Goal: Task Accomplishment & Management: Use online tool/utility

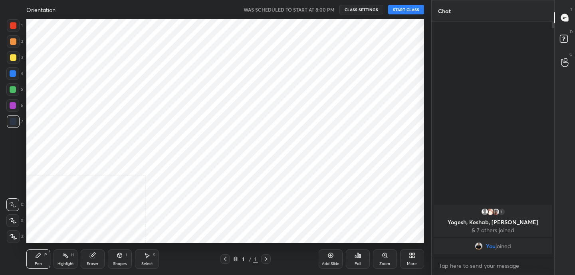
scroll to position [224, 399]
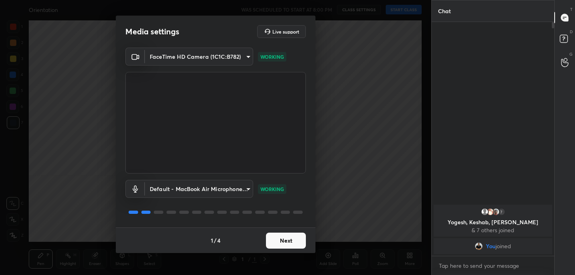
click at [285, 241] on button "Next" at bounding box center [286, 240] width 40 height 16
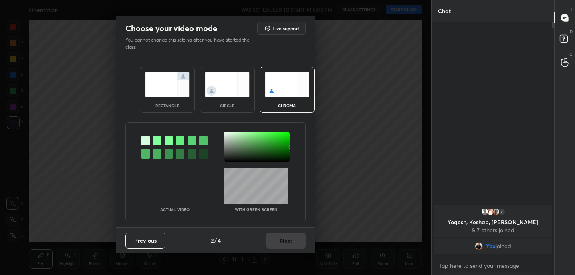
click at [157, 84] on img at bounding box center [167, 84] width 45 height 25
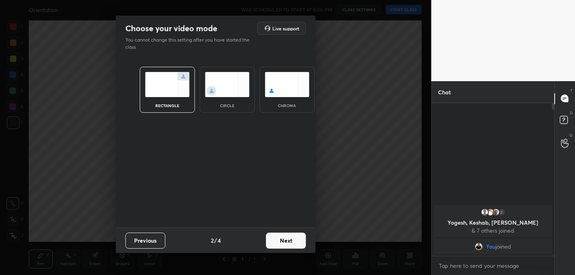
click at [287, 243] on button "Next" at bounding box center [286, 240] width 40 height 16
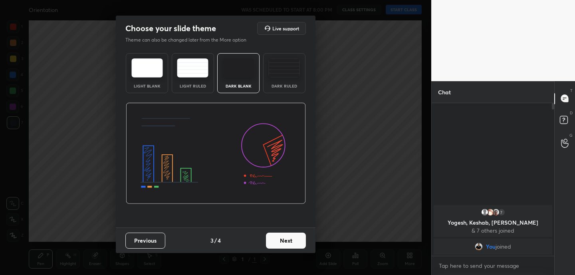
click at [287, 243] on button "Next" at bounding box center [286, 240] width 40 height 16
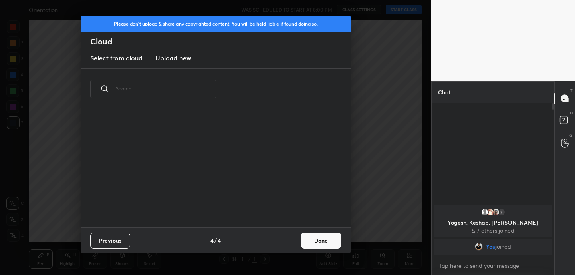
scroll to position [118, 256]
click at [320, 236] on button "Done" at bounding box center [321, 240] width 40 height 16
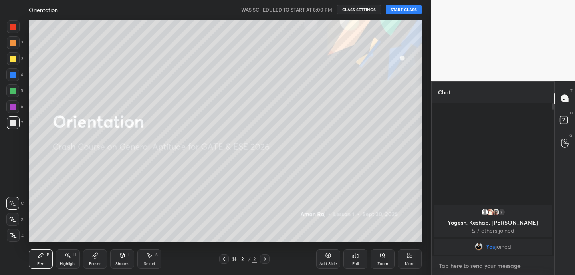
type textarea "x"
click at [460, 267] on textarea at bounding box center [493, 265] width 110 height 13
type textarea "w"
type textarea "x"
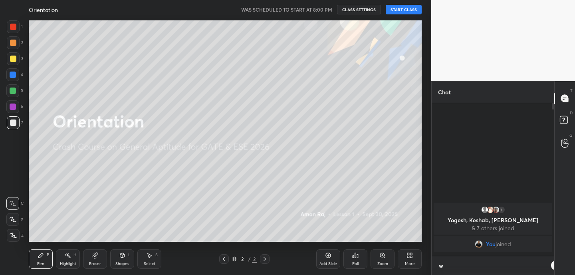
type textarea "wi"
type textarea "x"
type textarea "wil"
type textarea "x"
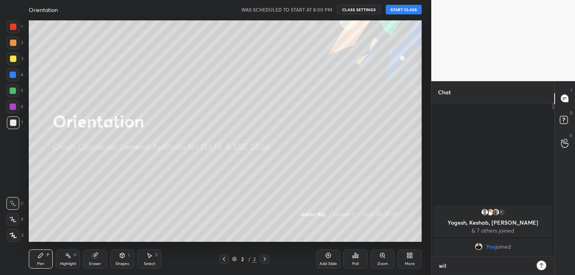
type textarea "will"
type textarea "x"
type textarea "will"
type textarea "x"
type textarea "will c"
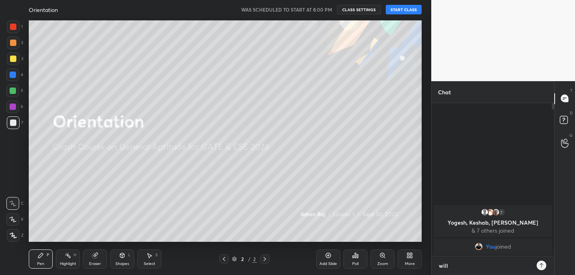
type textarea "x"
type textarea "will co"
type textarea "x"
type textarea "will con"
type textarea "x"
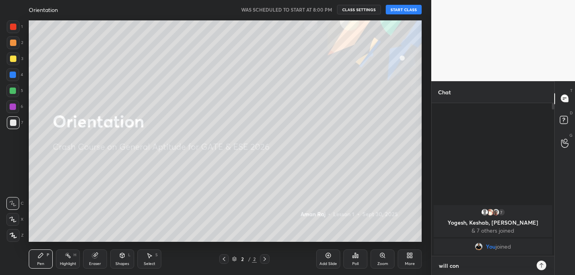
type textarea "will cont"
type textarea "x"
type textarea "will conti"
type textarea "x"
type textarea "will contin"
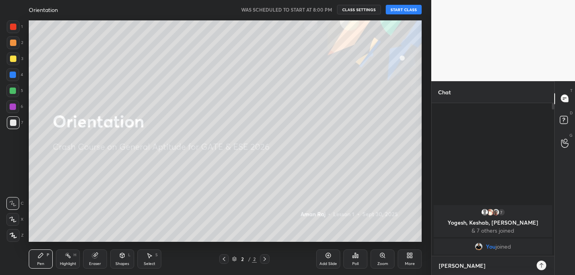
type textarea "x"
type textarea "will continu"
type textarea "x"
type textarea "will continue"
type textarea "x"
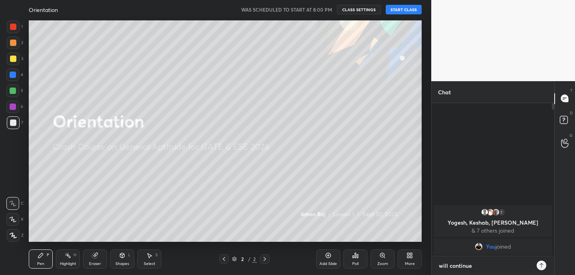
type textarea "will continue"
type textarea "x"
type textarea "will continue a"
type textarea "x"
type textarea "will continue af"
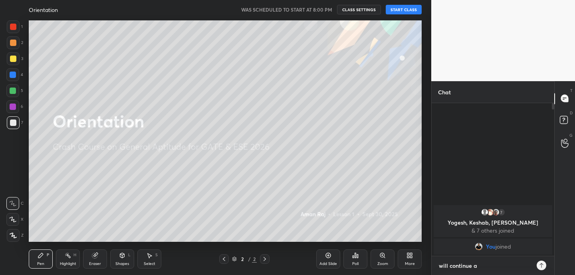
type textarea "x"
type textarea "will continue aft"
type textarea "x"
type textarea "will continue afte"
type textarea "x"
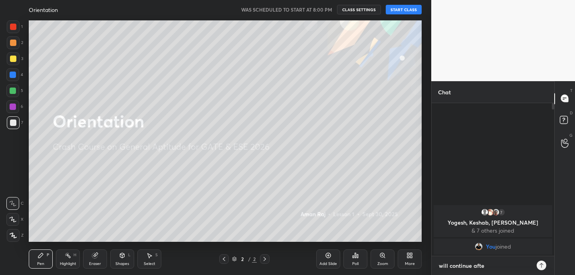
type textarea "will continue after"
type textarea "x"
type textarea "will continue after"
type textarea "x"
type textarea "will continue after 5"
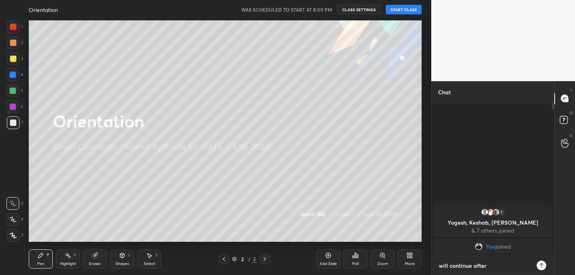
type textarea "x"
type textarea "will continue after 5"
type textarea "x"
type textarea "will continue after 5 m"
type textarea "x"
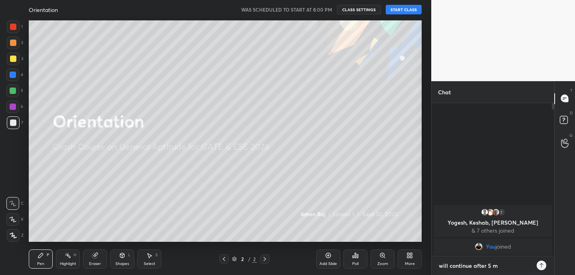
type textarea "will continue after 5 mi"
type textarea "x"
type textarea "will continue after 5 min"
type textarea "x"
type textarea "will continue after 5 minu"
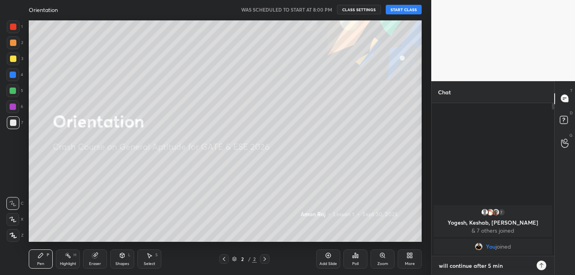
type textarea "x"
type textarea "will continue after 5 minut"
type textarea "x"
type textarea "will continue after 5 minute"
type textarea "x"
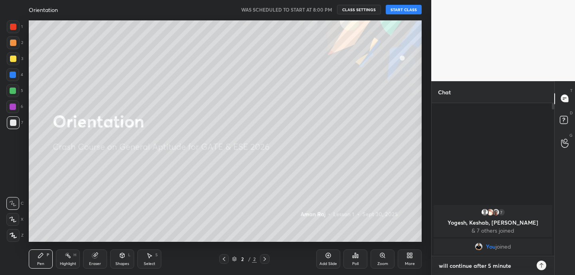
type textarea "will continue after 5 minutes"
type textarea "x"
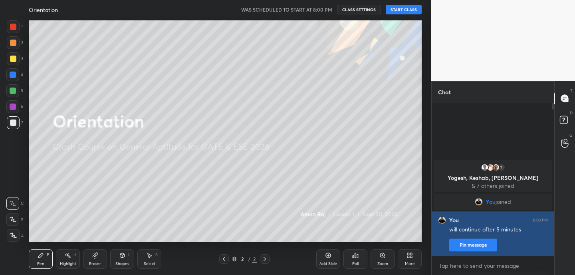
click at [476, 243] on button "Pin message" at bounding box center [473, 244] width 48 height 13
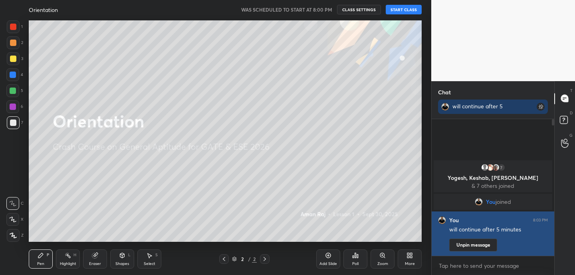
scroll to position [134, 120]
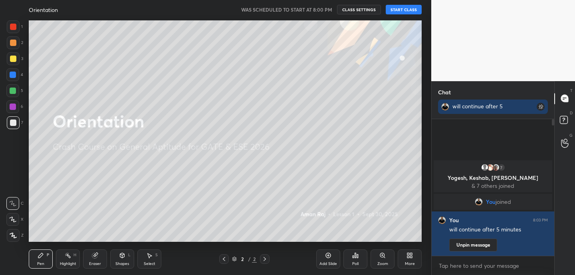
click at [404, 12] on button "START CLASS" at bounding box center [404, 10] width 36 height 10
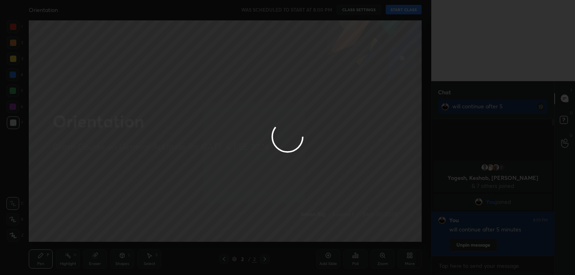
type textarea "x"
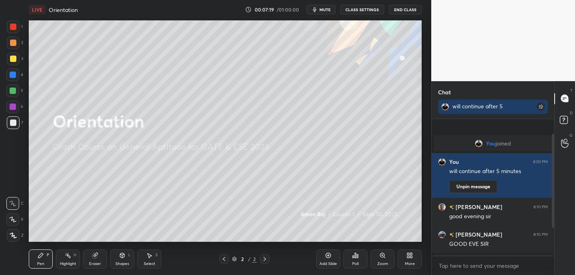
scroll to position [62, 0]
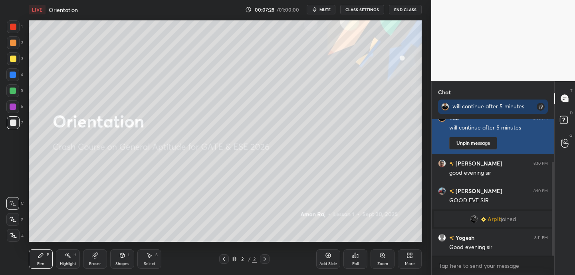
click at [542, 106] on rect at bounding box center [541, 107] width 8 height 8
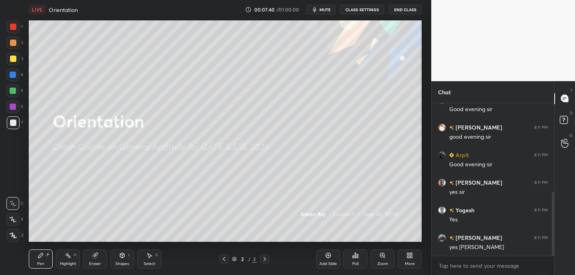
scroll to position [0, 0]
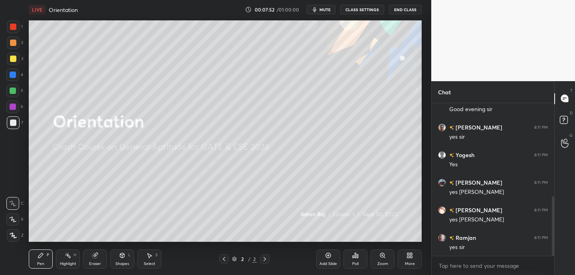
click at [414, 258] on div "More" at bounding box center [410, 258] width 24 height 19
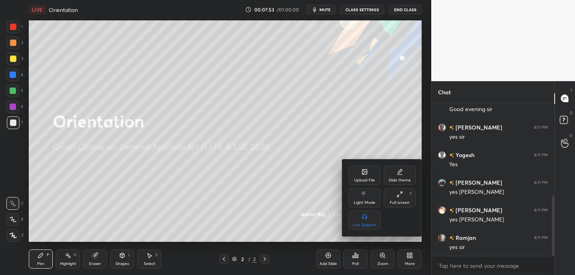
click at [402, 196] on icon at bounding box center [399, 194] width 6 height 6
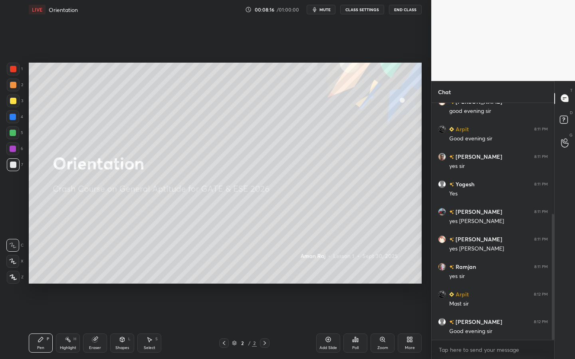
scroll to position [237, 0]
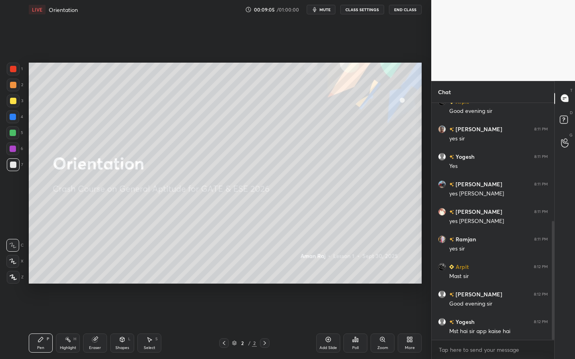
click at [122, 274] on div "Shapes" at bounding box center [122, 348] width 14 height 4
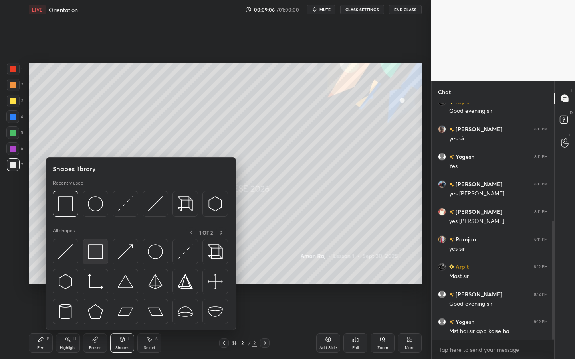
click at [96, 252] on img at bounding box center [95, 251] width 15 height 15
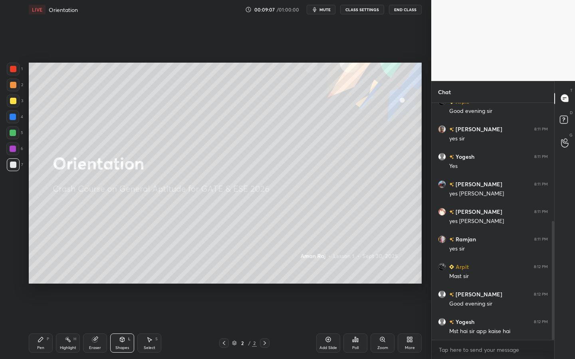
click at [16, 102] on div at bounding box center [13, 101] width 13 height 13
drag, startPoint x: 15, startPoint y: 70, endPoint x: 25, endPoint y: 77, distance: 11.7
click at [16, 70] on div at bounding box center [13, 69] width 6 height 6
click at [39, 274] on icon at bounding box center [41, 340] width 6 height 6
click at [359, 274] on div "Poll" at bounding box center [355, 343] width 24 height 19
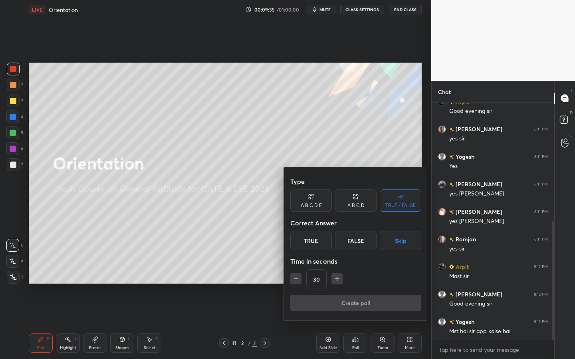
click at [320, 243] on div "True" at bounding box center [311, 240] width 42 height 19
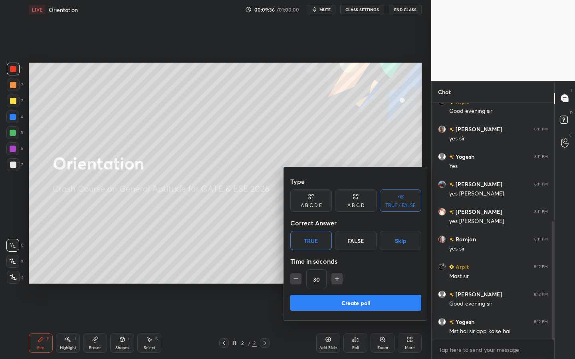
click at [338, 274] on button "Create poll" at bounding box center [355, 303] width 131 height 16
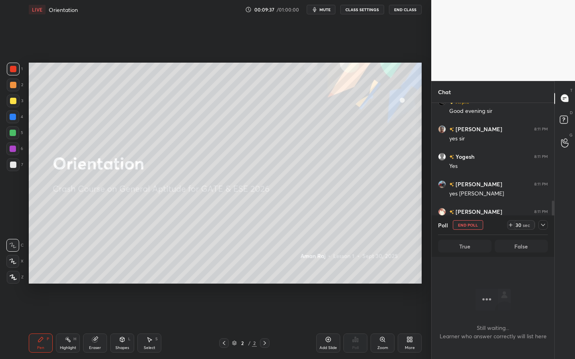
scroll to position [3, 3]
click at [512, 224] on icon at bounding box center [510, 225] width 6 height 6
click at [512, 226] on icon at bounding box center [510, 225] width 6 height 6
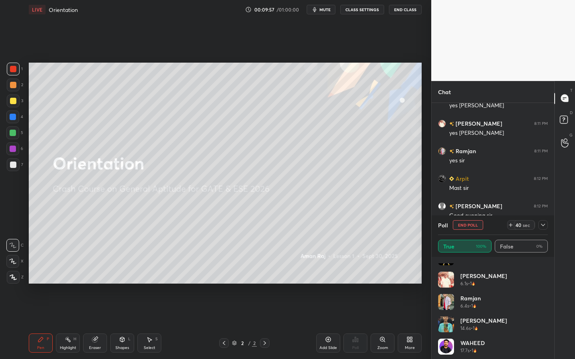
scroll to position [128, 0]
click at [545, 274] on div "[PERSON_NAME] 14.6s • 1" at bounding box center [493, 326] width 110 height 22
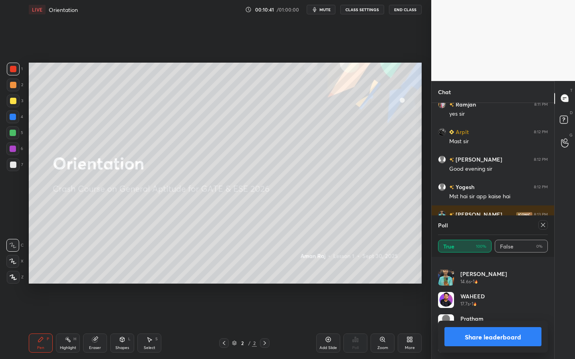
scroll to position [382, 0]
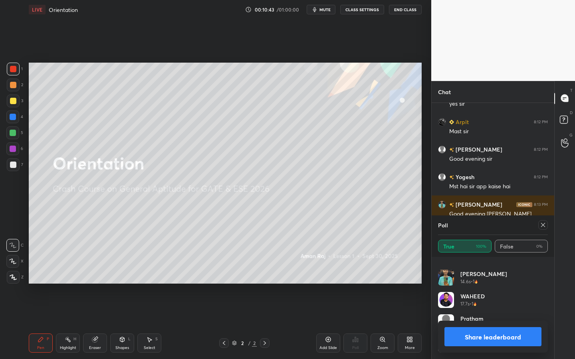
click at [545, 225] on icon at bounding box center [543, 225] width 6 height 6
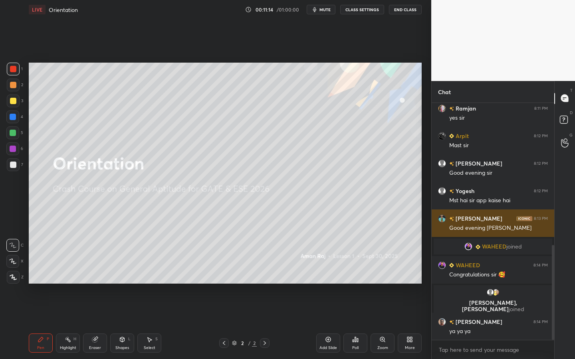
scroll to position [383, 0]
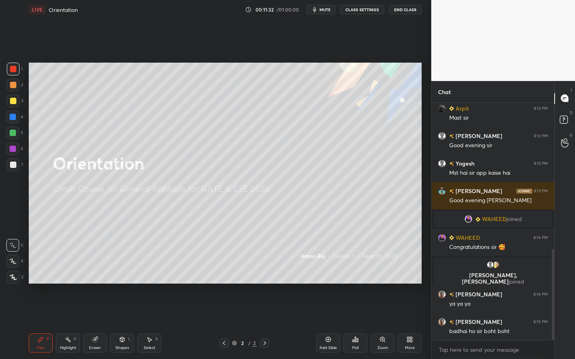
click at [14, 103] on div at bounding box center [13, 101] width 6 height 6
drag, startPoint x: 329, startPoint y: 341, endPoint x: 328, endPoint y: 328, distance: 12.8
click at [328, 274] on icon at bounding box center [328, 340] width 6 height 6
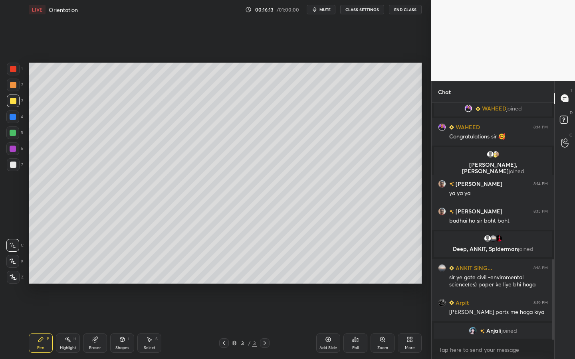
scroll to position [482, 0]
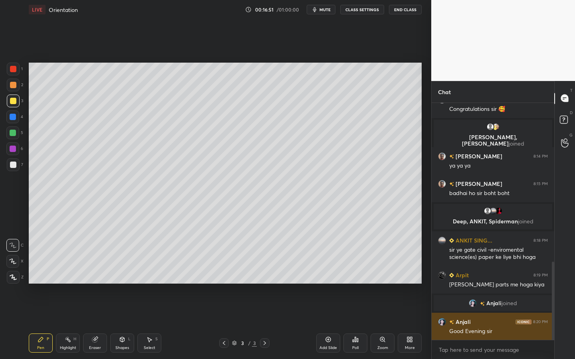
click at [466, 274] on h6 "Anjali" at bounding box center [462, 322] width 17 height 8
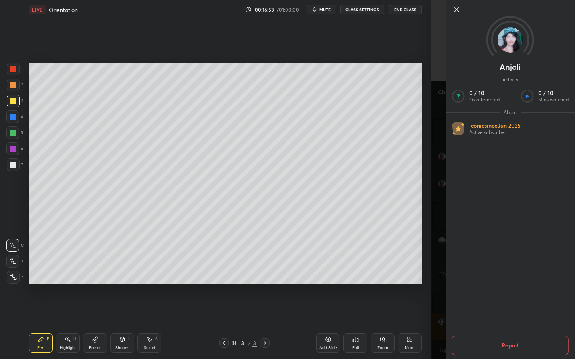
click at [455, 9] on icon at bounding box center [457, 10] width 10 height 10
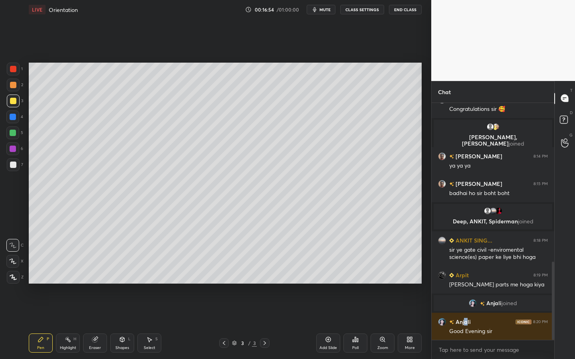
click at [357, 274] on div "Poll" at bounding box center [355, 348] width 6 height 4
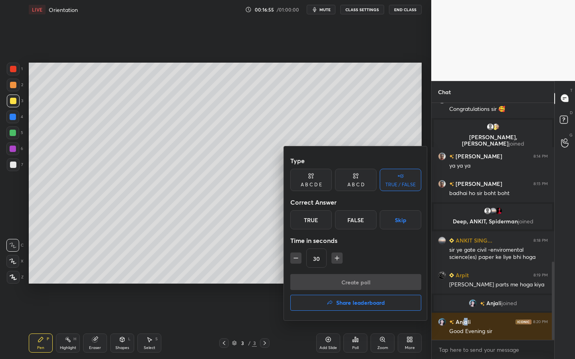
click at [314, 217] on div "True" at bounding box center [311, 219] width 42 height 19
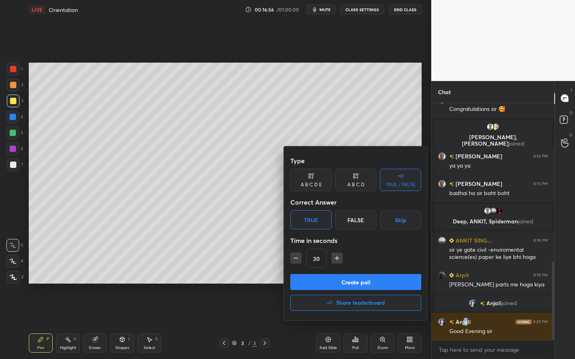
scroll to position [509, 0]
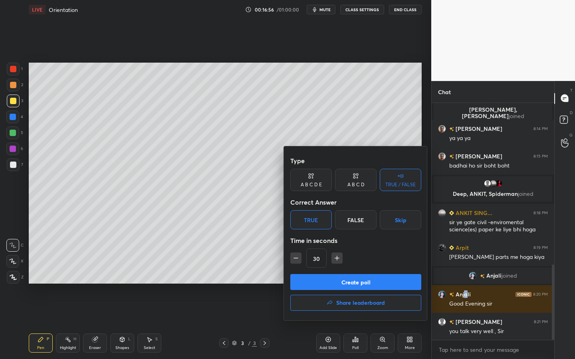
click at [323, 274] on button "Create poll" at bounding box center [355, 282] width 131 height 16
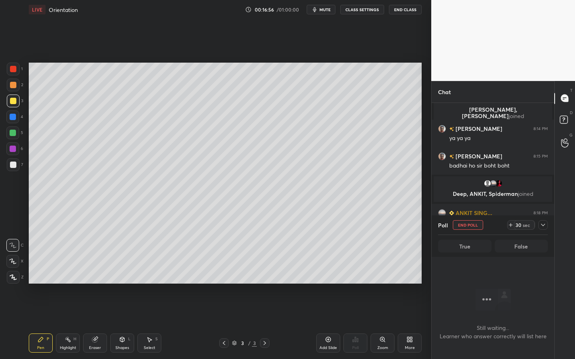
scroll to position [127, 120]
drag, startPoint x: 511, startPoint y: 223, endPoint x: 511, endPoint y: 228, distance: 5.2
click at [511, 224] on icon at bounding box center [510, 225] width 6 height 6
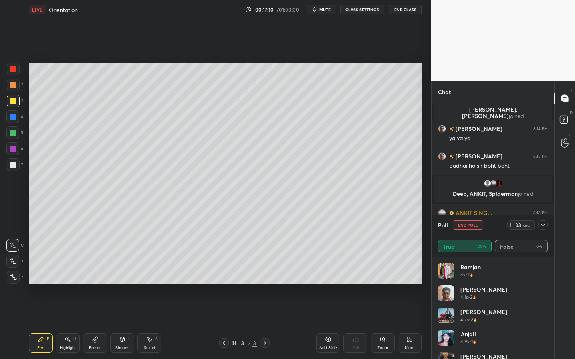
scroll to position [172, 0]
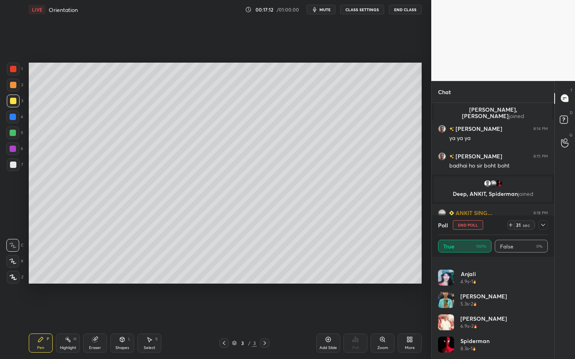
drag, startPoint x: 544, startPoint y: 223, endPoint x: 542, endPoint y: 228, distance: 5.6
click at [544, 224] on icon at bounding box center [543, 225] width 6 height 6
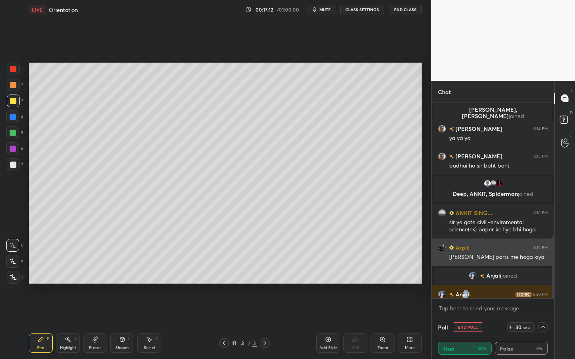
scroll to position [0, 0]
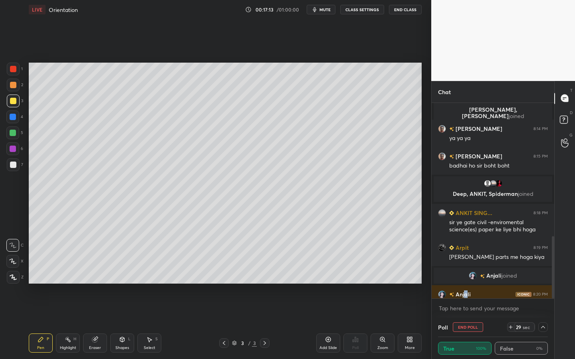
click at [329, 274] on div "Add Slide" at bounding box center [328, 343] width 24 height 19
click at [99, 274] on div "Eraser" at bounding box center [95, 343] width 24 height 19
click at [8, 260] on div at bounding box center [12, 261] width 13 height 13
click at [147, 274] on div "Select S" at bounding box center [149, 343] width 24 height 19
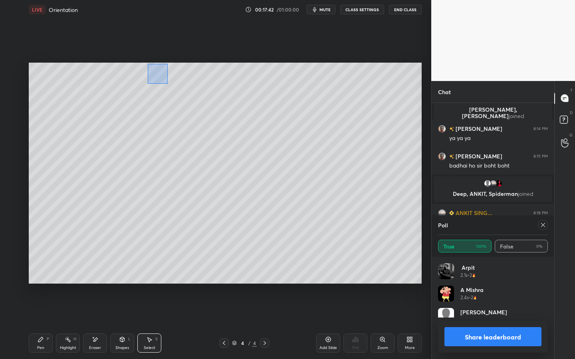
scroll to position [93, 107]
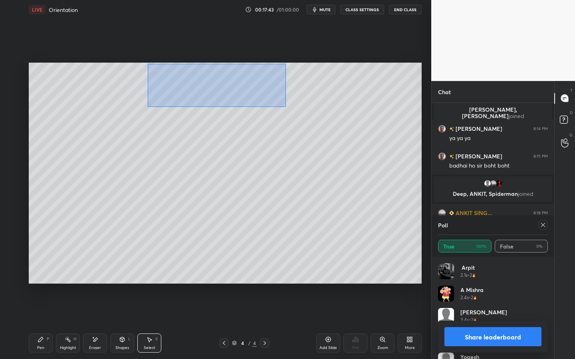
drag, startPoint x: 148, startPoint y: 63, endPoint x: 298, endPoint y: 109, distance: 156.7
click at [299, 109] on div "0 ° Undo Copy Duplicate Duplicate to new slide Delete" at bounding box center [225, 173] width 393 height 221
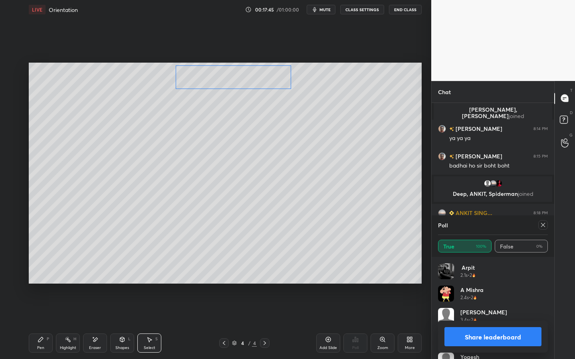
drag, startPoint x: 219, startPoint y: 77, endPoint x: 238, endPoint y: 74, distance: 19.9
click at [240, 77] on div "0 ° Undo Copy Duplicate Duplicate to new slide Delete" at bounding box center [225, 173] width 393 height 221
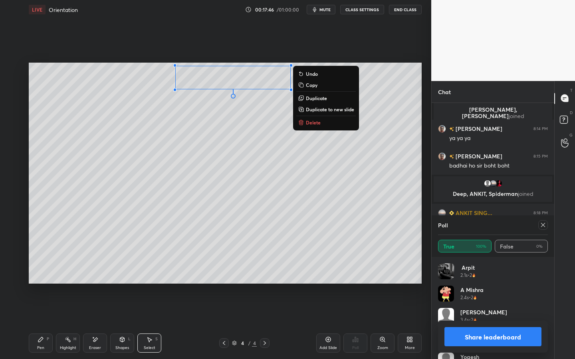
click at [279, 153] on div "0 ° Undo Copy Duplicate Duplicate to new slide Delete" at bounding box center [225, 173] width 393 height 221
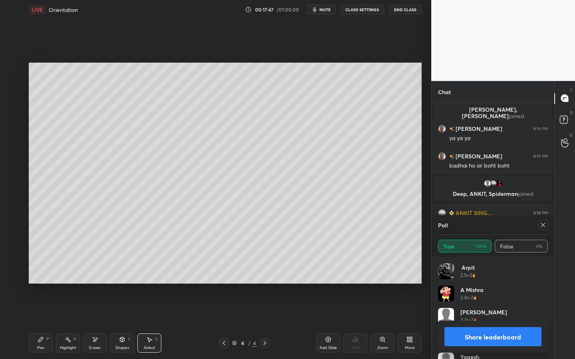
click at [42, 274] on div "Pen P" at bounding box center [41, 343] width 24 height 19
click at [12, 134] on div at bounding box center [13, 133] width 6 height 6
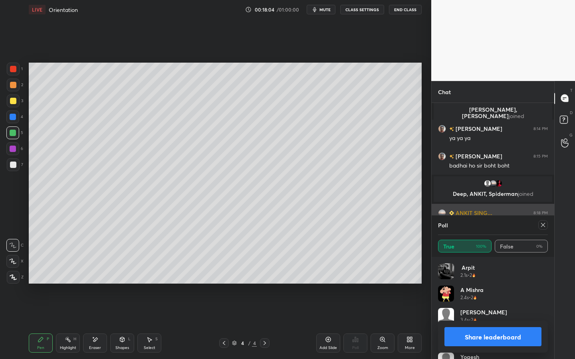
drag, startPoint x: 545, startPoint y: 224, endPoint x: 539, endPoint y: 229, distance: 7.1
click at [545, 224] on icon at bounding box center [543, 225] width 6 height 6
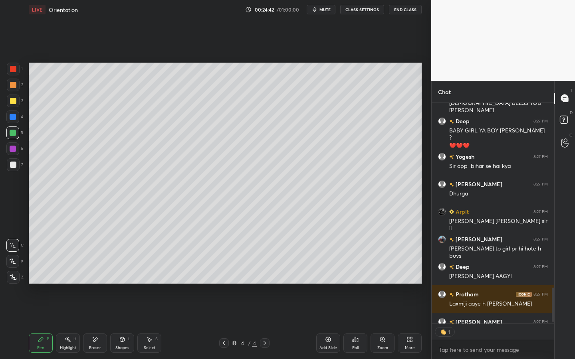
scroll to position [3, 3]
click at [331, 274] on div "Add Slide" at bounding box center [328, 343] width 24 height 19
click at [14, 100] on div at bounding box center [13, 101] width 6 height 6
click at [14, 135] on div at bounding box center [13, 133] width 6 height 6
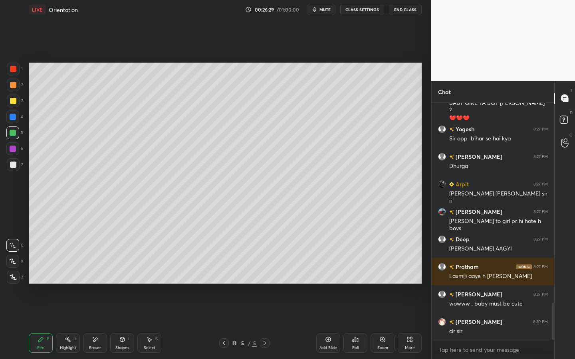
scroll to position [1276, 0]
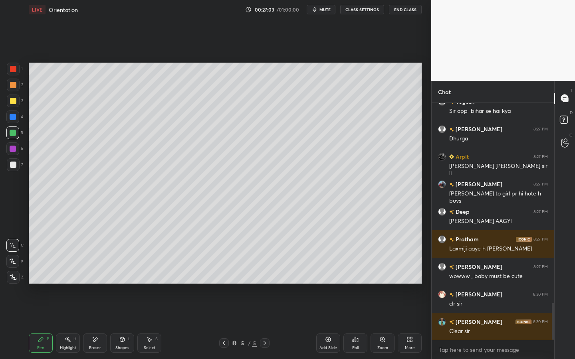
click at [333, 274] on div "Add Slide" at bounding box center [328, 343] width 24 height 19
click at [15, 101] on div at bounding box center [13, 101] width 6 height 6
click at [14, 69] on div at bounding box center [13, 69] width 6 height 6
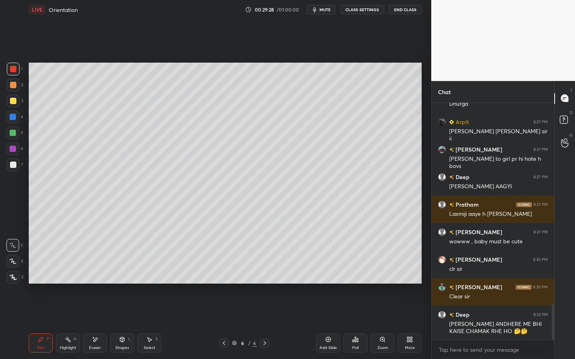
scroll to position [1339, 0]
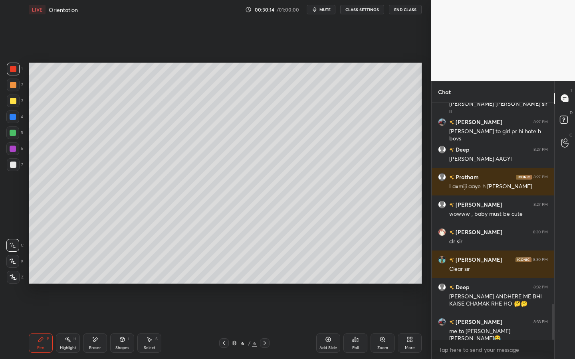
click at [15, 133] on div at bounding box center [13, 133] width 6 height 6
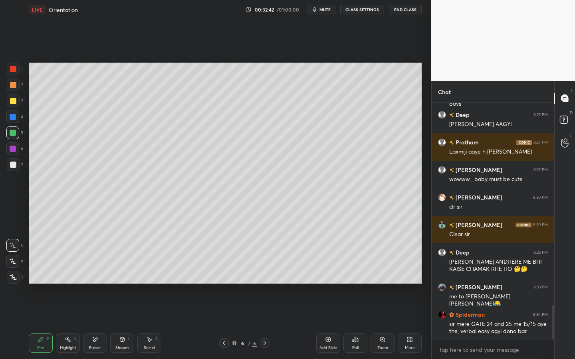
scroll to position [1393, 0]
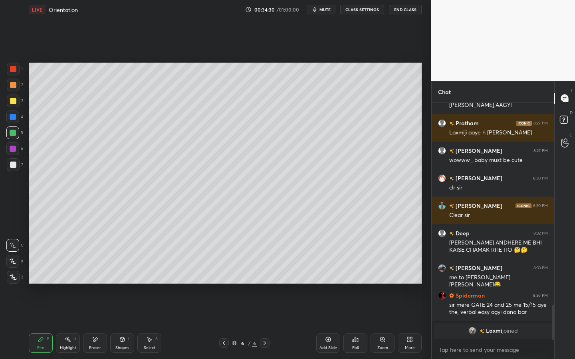
click at [98, 274] on div "Eraser" at bounding box center [95, 343] width 24 height 19
click at [46, 274] on div "Pen P" at bounding box center [41, 343] width 24 height 19
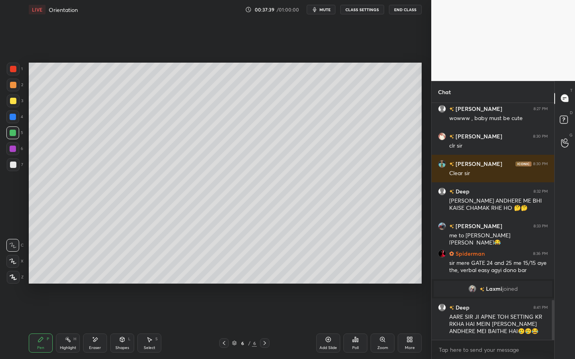
scroll to position [1203, 0]
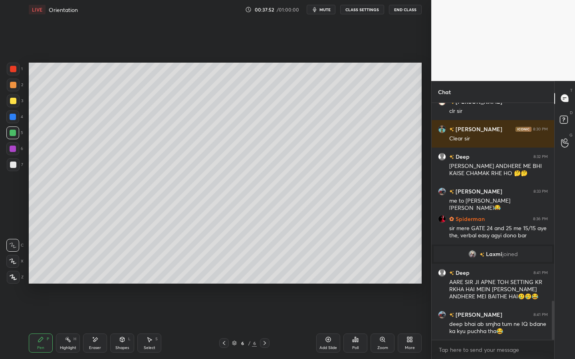
click at [497, 254] on span "Laxmi" at bounding box center [494, 254] width 16 height 6
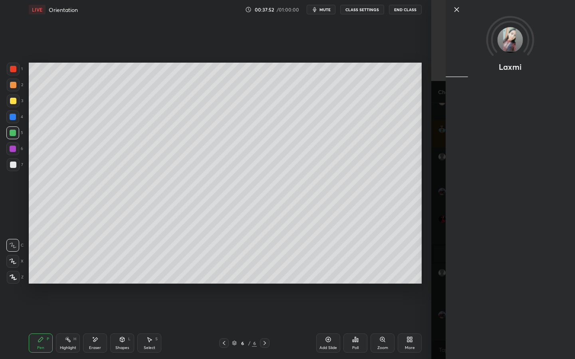
drag, startPoint x: 496, startPoint y: 253, endPoint x: 495, endPoint y: 258, distance: 4.9
click at [496, 254] on div "Laxmi" at bounding box center [510, 179] width 129 height 359
click at [459, 10] on icon at bounding box center [457, 10] width 10 height 10
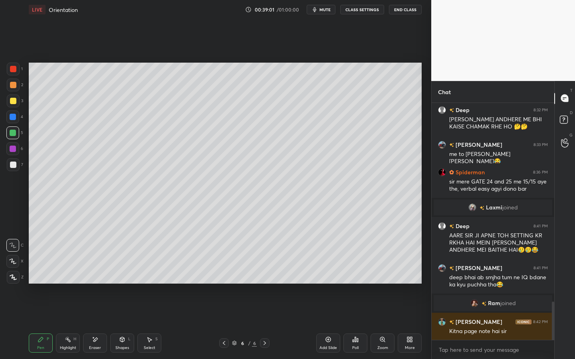
scroll to position [1254, 0]
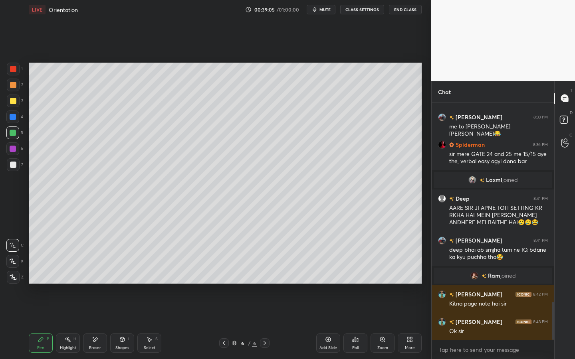
click at [101, 274] on div "Eraser" at bounding box center [95, 343] width 24 height 19
drag, startPoint x: 39, startPoint y: 343, endPoint x: 108, endPoint y: 321, distance: 72.7
click at [39, 274] on div "Pen P" at bounding box center [41, 343] width 24 height 19
click at [326, 274] on icon at bounding box center [328, 340] width 6 height 6
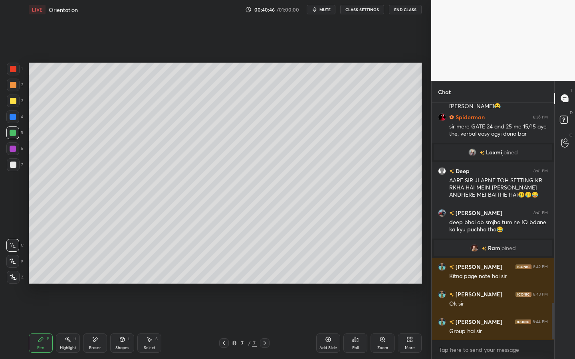
scroll to position [1301, 0]
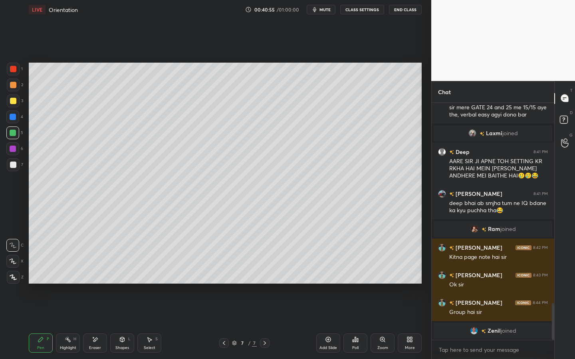
click at [95, 274] on icon at bounding box center [95, 340] width 6 height 7
click at [44, 274] on div "Pen P" at bounding box center [41, 343] width 24 height 19
click at [93, 274] on div "Eraser" at bounding box center [95, 343] width 24 height 19
click at [41, 274] on div "Pen P" at bounding box center [41, 343] width 24 height 19
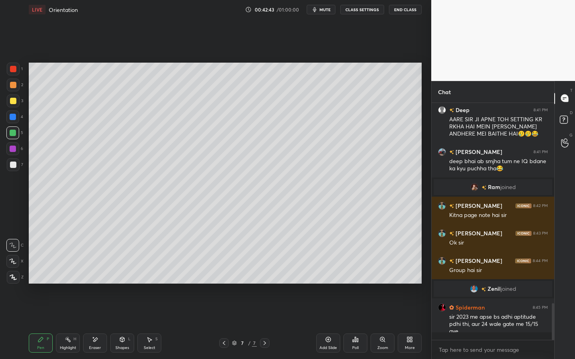
scroll to position [1304, 0]
click at [222, 274] on icon at bounding box center [224, 343] width 6 height 6
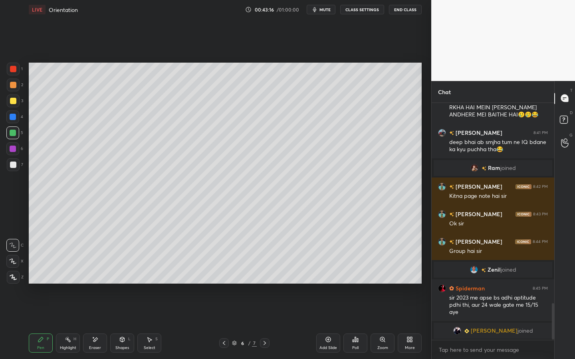
click at [224, 274] on icon at bounding box center [224, 343] width 6 height 6
click at [227, 274] on div "5 / 7" at bounding box center [244, 344] width 50 height 10
click at [224, 274] on icon at bounding box center [224, 343] width 6 height 6
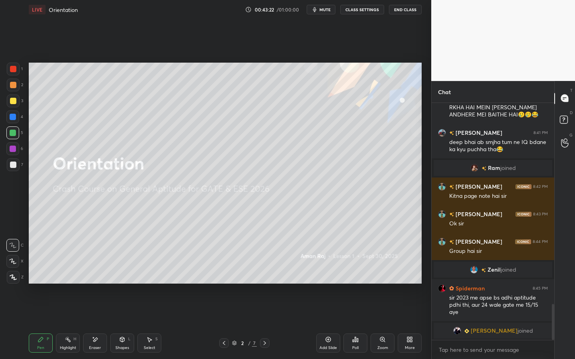
click at [267, 274] on icon at bounding box center [265, 343] width 6 height 6
click at [268, 274] on div at bounding box center [265, 344] width 10 height 10
click at [269, 274] on div "5 / 7" at bounding box center [244, 344] width 144 height 10
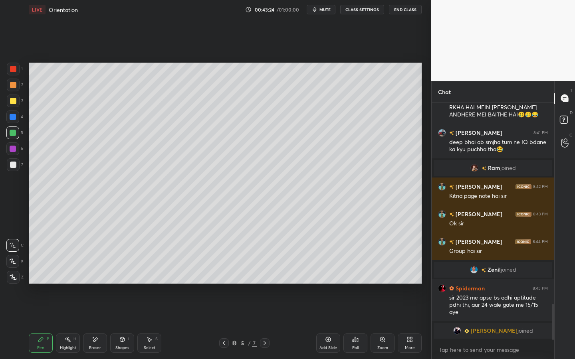
click at [268, 274] on div at bounding box center [265, 344] width 10 height 10
click at [269, 274] on div "6 / 7" at bounding box center [244, 344] width 144 height 10
click at [271, 274] on div "6 / 7" at bounding box center [244, 344] width 144 height 10
click at [262, 274] on icon at bounding box center [265, 343] width 6 height 6
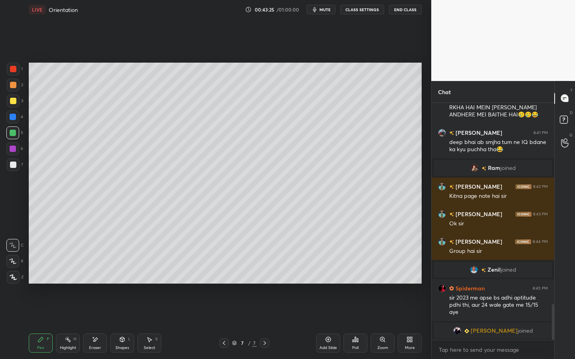
click at [262, 274] on icon at bounding box center [265, 343] width 6 height 6
click at [263, 274] on icon at bounding box center [265, 343] width 6 height 6
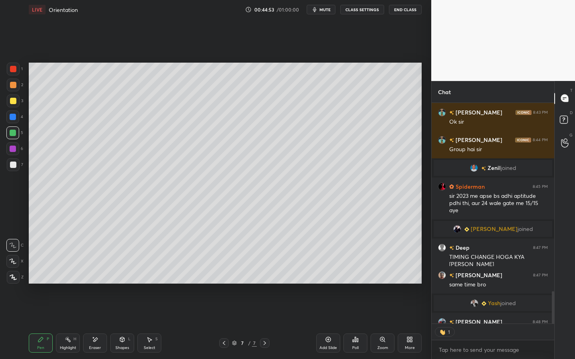
scroll to position [1439, 0]
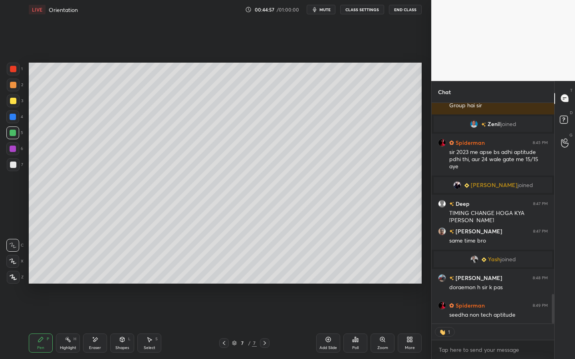
click at [329, 274] on icon at bounding box center [328, 340] width 6 height 6
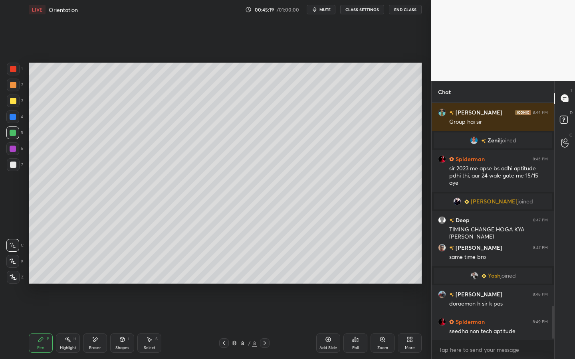
scroll to position [1422, 0]
click at [96, 274] on icon at bounding box center [95, 340] width 6 height 7
drag, startPoint x: 36, startPoint y: 345, endPoint x: 35, endPoint y: 329, distance: 16.8
click at [36, 274] on div "Pen P" at bounding box center [41, 343] width 24 height 19
drag, startPoint x: 92, startPoint y: 351, endPoint x: 124, endPoint y: 300, distance: 59.7
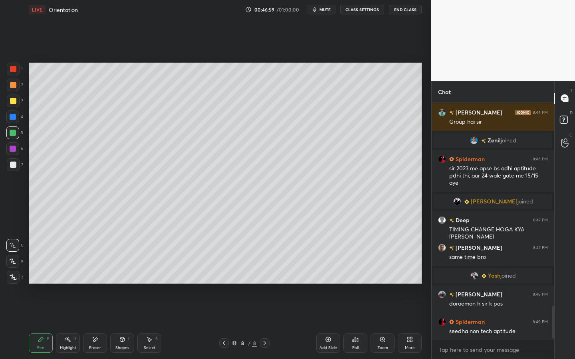
click at [93, 274] on div "Eraser" at bounding box center [95, 343] width 24 height 19
drag, startPoint x: 39, startPoint y: 339, endPoint x: 45, endPoint y: 313, distance: 26.7
click at [39, 274] on icon at bounding box center [41, 340] width 6 height 6
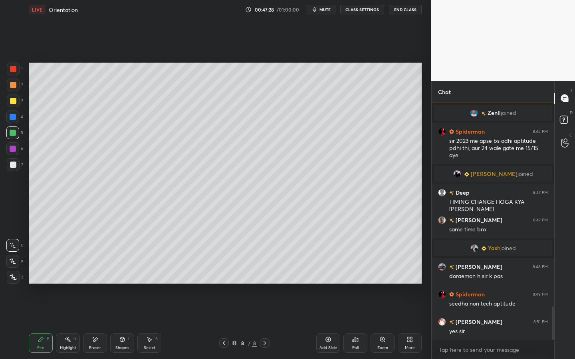
click at [223, 274] on icon at bounding box center [224, 343] width 6 height 6
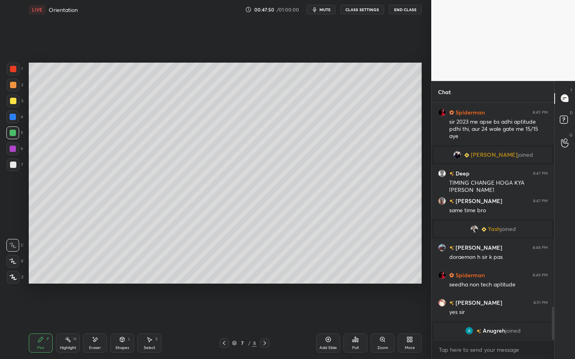
click at [99, 274] on div "Eraser" at bounding box center [95, 343] width 24 height 19
click at [44, 274] on div "Pen P" at bounding box center [41, 343] width 24 height 19
drag, startPoint x: 266, startPoint y: 343, endPoint x: 269, endPoint y: 347, distance: 5.5
click at [266, 274] on icon at bounding box center [265, 343] width 6 height 6
drag, startPoint x: 14, startPoint y: 163, endPoint x: 19, endPoint y: 156, distance: 8.5
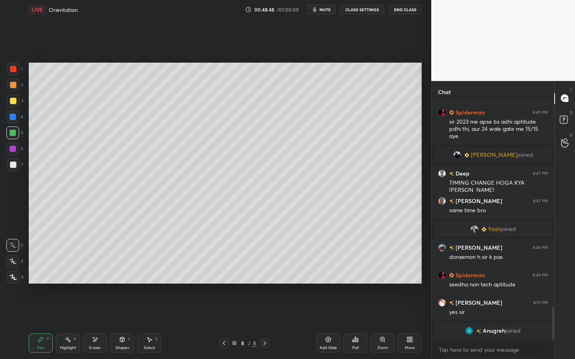
click at [15, 163] on div at bounding box center [13, 165] width 6 height 6
click at [97, 274] on div "Eraser" at bounding box center [95, 343] width 24 height 19
click at [32, 274] on div "Pen P" at bounding box center [41, 343] width 24 height 19
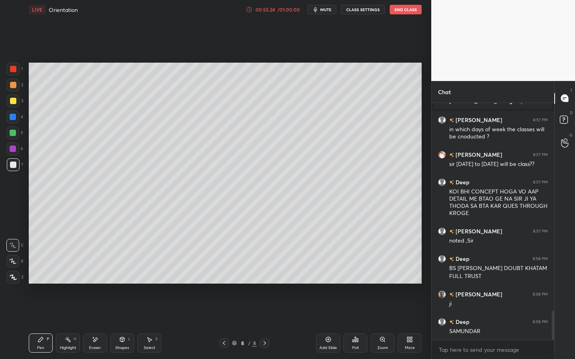
scroll to position [1691, 0]
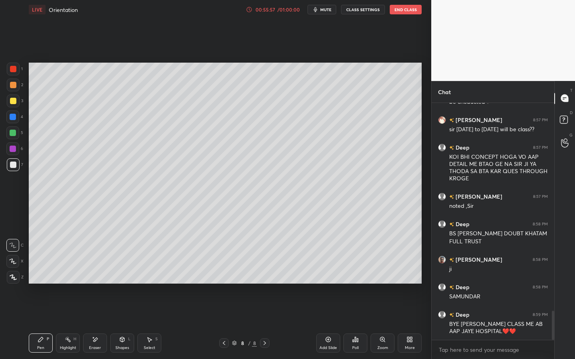
click at [254, 9] on div "00:55:57 / 01:00:00" at bounding box center [273, 9] width 55 height 6
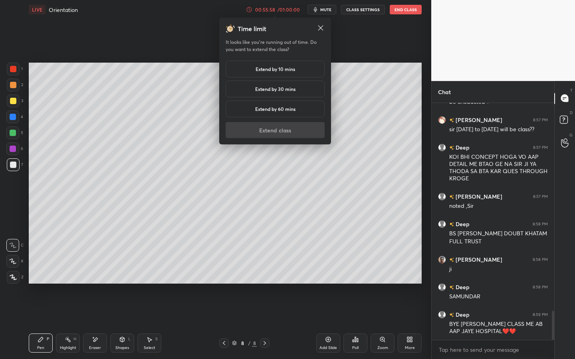
click at [271, 70] on h5 "Extend by 10 mins" at bounding box center [276, 68] width 40 height 7
click at [275, 127] on button "Extend class" at bounding box center [275, 130] width 99 height 16
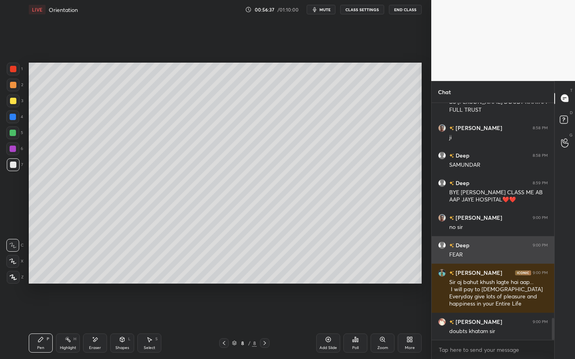
scroll to position [2320, 0]
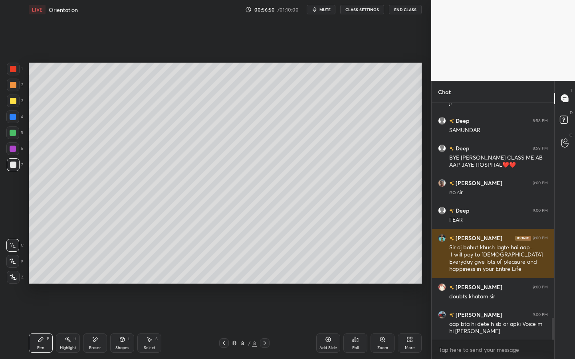
click at [472, 237] on h6 "[PERSON_NAME]" at bounding box center [478, 238] width 48 height 8
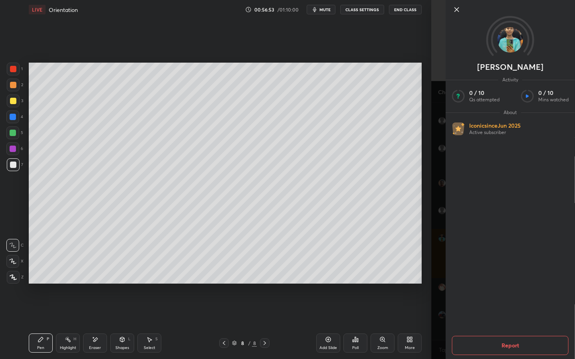
drag, startPoint x: 459, startPoint y: 9, endPoint x: 459, endPoint y: 321, distance: 311.8
click at [459, 9] on icon at bounding box center [457, 10] width 10 height 10
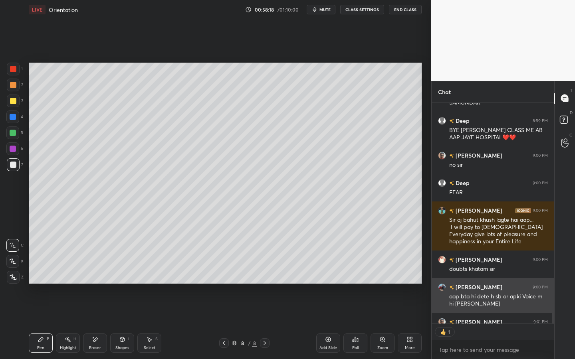
scroll to position [218, 120]
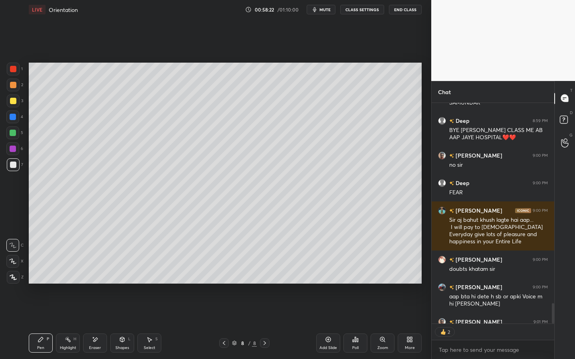
drag, startPoint x: 328, startPoint y: 341, endPoint x: 327, endPoint y: 326, distance: 15.2
click at [328, 274] on icon at bounding box center [328, 340] width 6 height 6
click at [14, 101] on div at bounding box center [13, 101] width 6 height 6
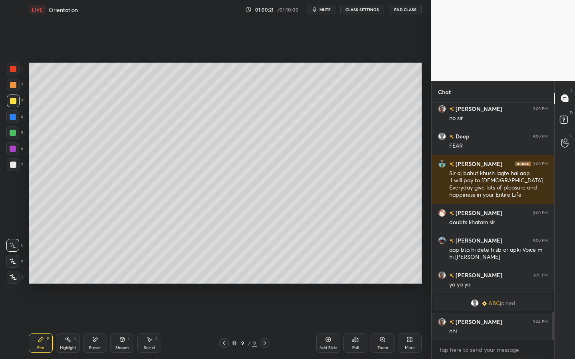
scroll to position [1817, 0]
click at [14, 133] on div at bounding box center [13, 133] width 6 height 6
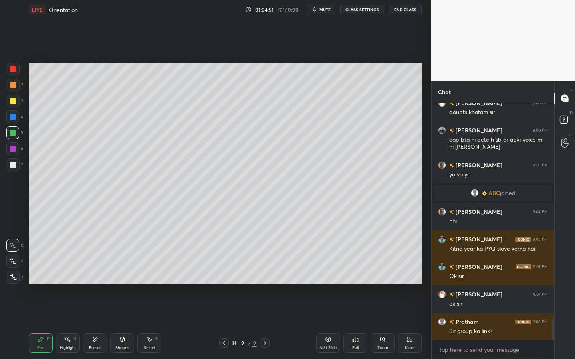
scroll to position [2512, 0]
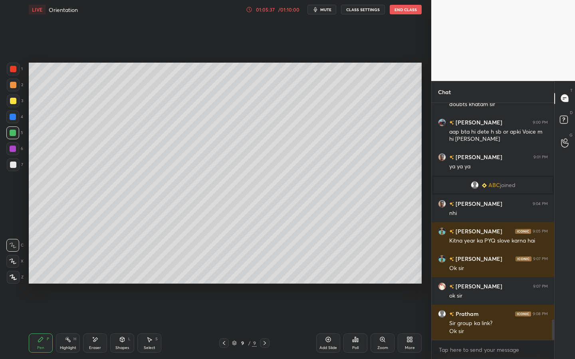
click at [437, 76] on video at bounding box center [503, 40] width 144 height 81
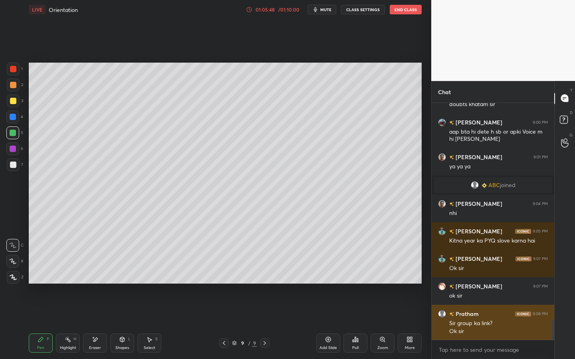
scroll to position [2540, 0]
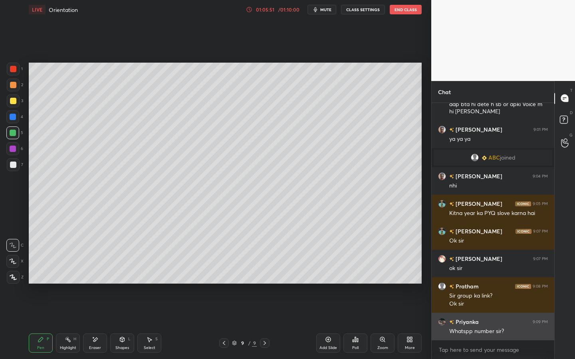
click at [476, 274] on h6 "Priyanka" at bounding box center [466, 322] width 25 height 8
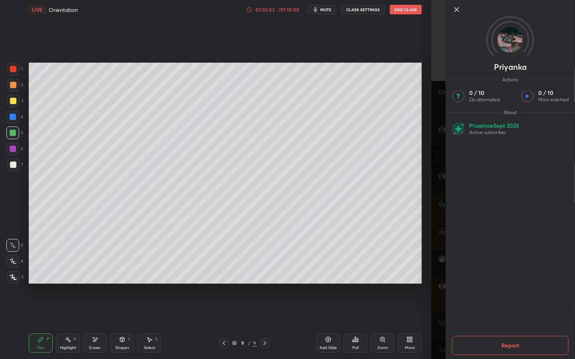
click at [452, 12] on icon at bounding box center [457, 10] width 10 height 10
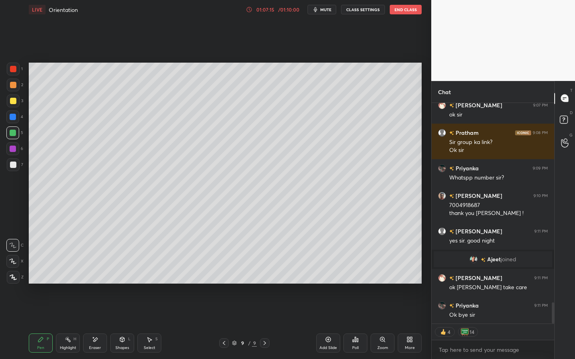
scroll to position [2104, 0]
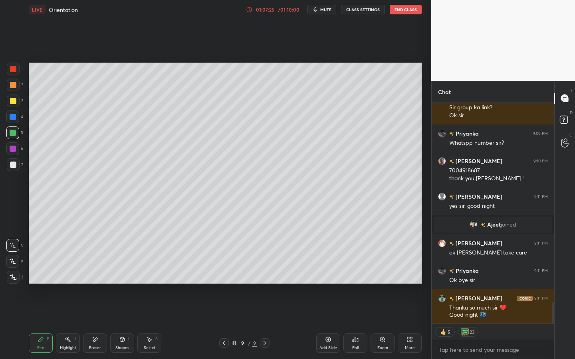
drag, startPoint x: 413, startPoint y: 9, endPoint x: 413, endPoint y: 321, distance: 311.8
click at [413, 9] on button "End Class" at bounding box center [406, 10] width 32 height 10
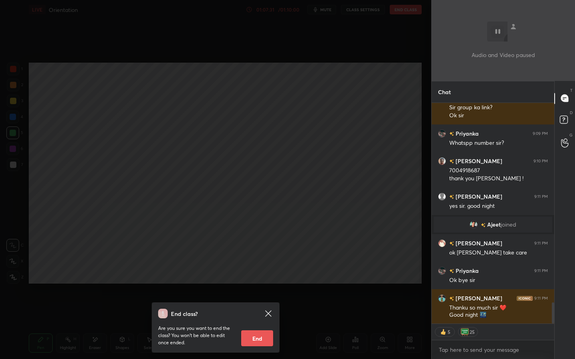
click at [257, 274] on button "End" at bounding box center [257, 339] width 32 height 16
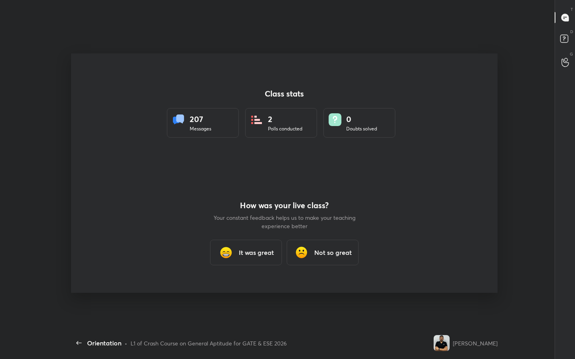
scroll to position [0, 0]
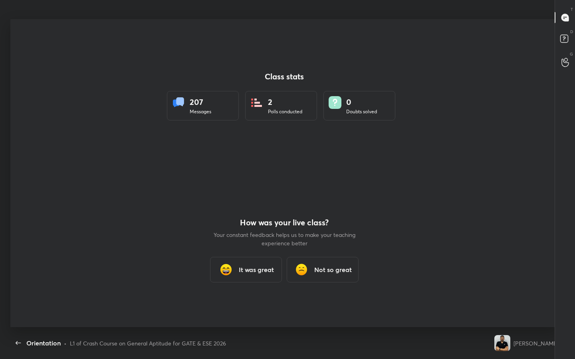
click at [262, 273] on h3 "It was great" at bounding box center [256, 270] width 35 height 10
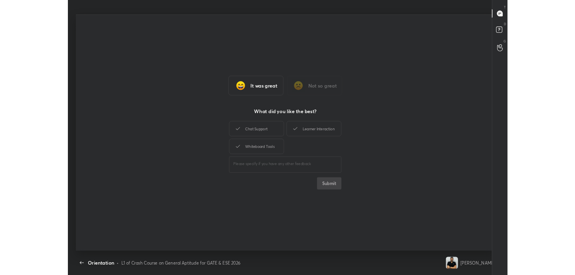
scroll to position [3, 0]
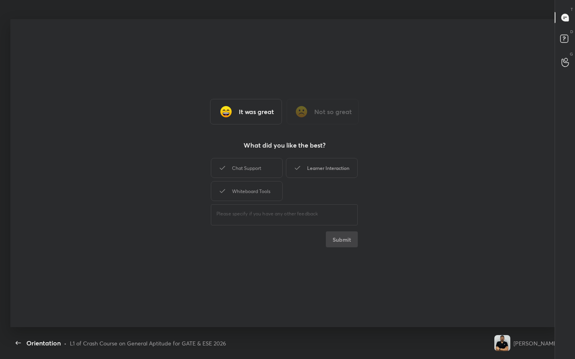
click at [330, 164] on div "Learner Interaction" at bounding box center [322, 168] width 72 height 20
click at [341, 237] on button "Submit" at bounding box center [342, 240] width 32 height 16
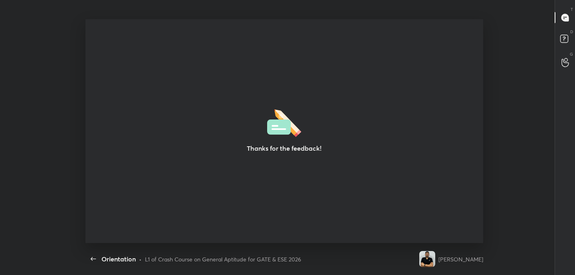
scroll to position [39701, 39356]
type textarea "x"
